Goal: Task Accomplishment & Management: Manage account settings

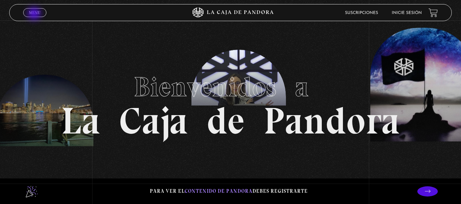
click at [35, 14] on span "Menu" at bounding box center [34, 13] width 11 height 4
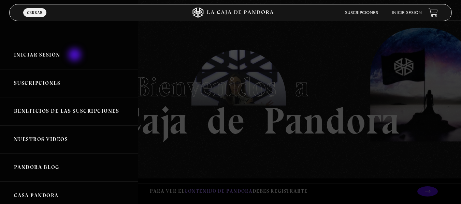
click at [75, 56] on link "Iniciar Sesión" at bounding box center [69, 55] width 138 height 28
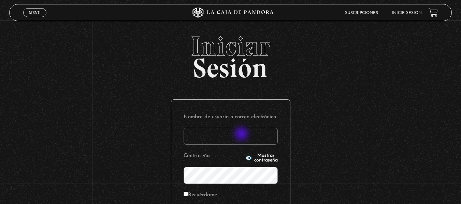
click at [242, 135] on input "Nombre de usuario o correo electrónico" at bounding box center [231, 136] width 94 height 17
type input "branzelpic@gmail.com"
